Goal: Task Accomplishment & Management: Manage account settings

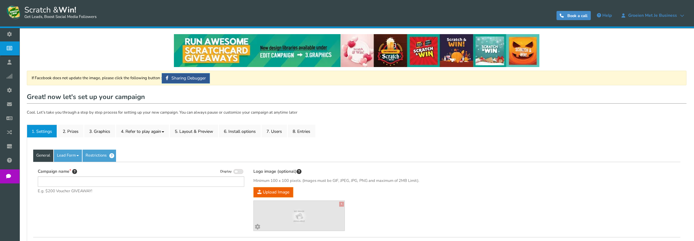
type input "Verjaardagskrassen"
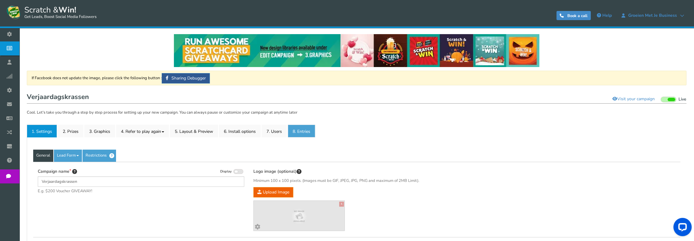
click at [299, 132] on link "8. Entries" at bounding box center [301, 131] width 27 height 13
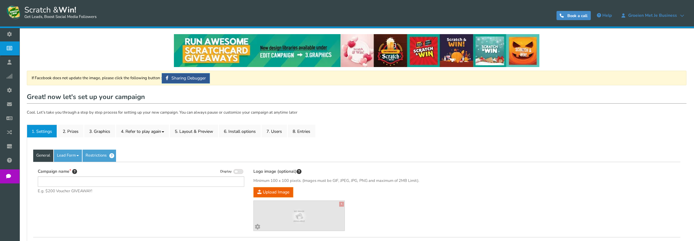
type input "Verjaardagskrassen"
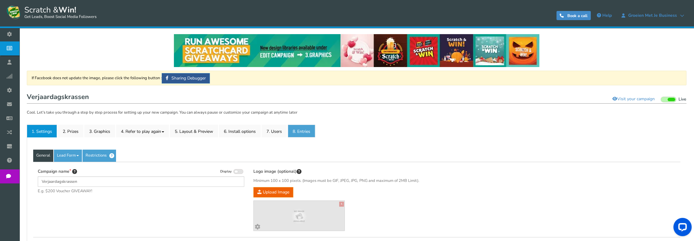
click at [302, 135] on link "8. Entries" at bounding box center [301, 131] width 27 height 13
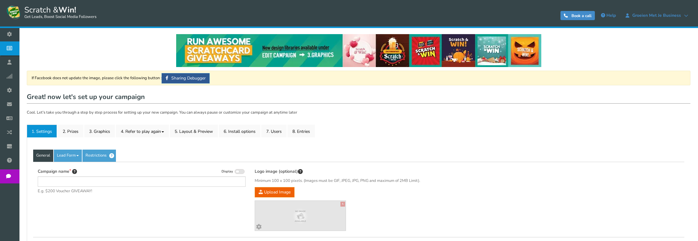
type input "Verjaardagskrassen"
